Goal: Navigation & Orientation: Find specific page/section

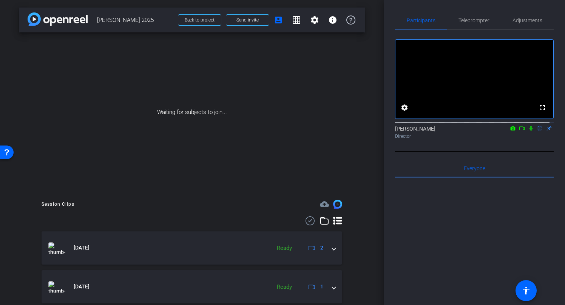
click at [282, 56] on div "Waiting for subjects to join..." at bounding box center [192, 112] width 346 height 160
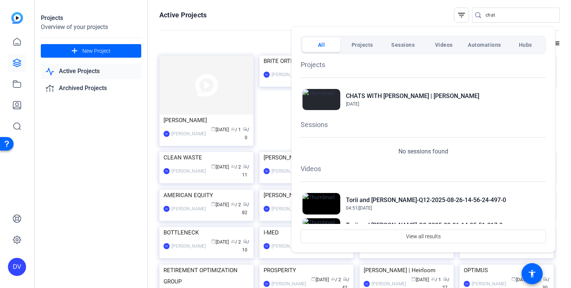
click at [103, 231] on div at bounding box center [285, 144] width 571 height 288
